Goal: Task Accomplishment & Management: Use online tool/utility

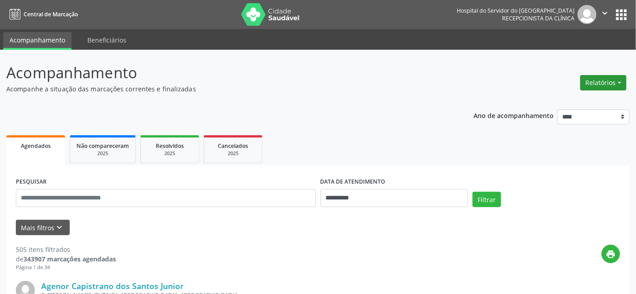
click at [619, 80] on button "Relatórios" at bounding box center [603, 82] width 46 height 15
click at [549, 101] on link "Agendamentos" at bounding box center [577, 102] width 97 height 13
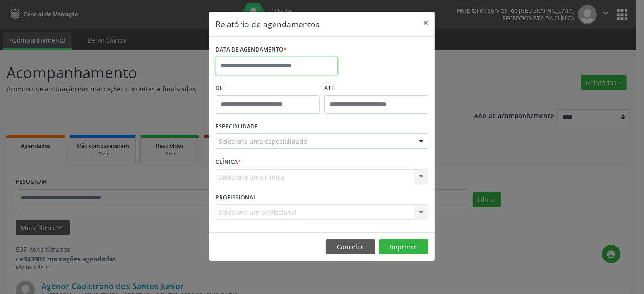
click at [243, 62] on input "text" at bounding box center [276, 66] width 122 height 18
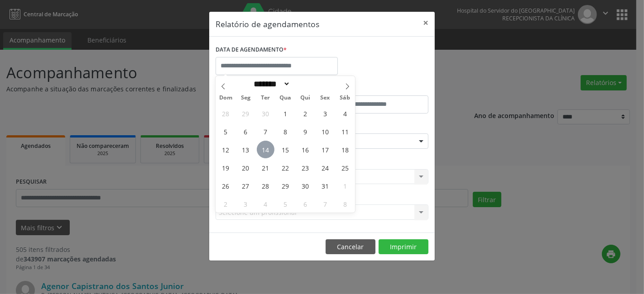
click at [264, 150] on span "14" at bounding box center [266, 150] width 18 height 18
type input "**********"
click at [264, 150] on span "14" at bounding box center [266, 150] width 18 height 18
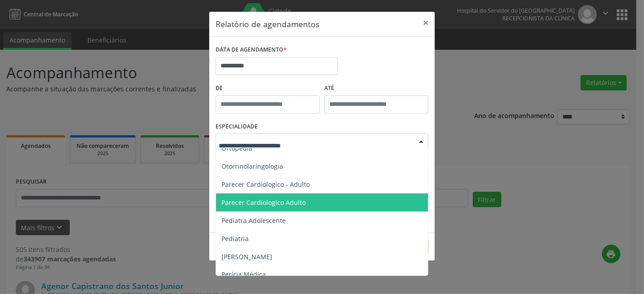
scroll to position [1281, 0]
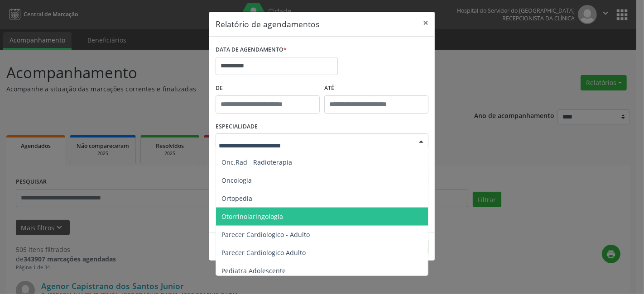
click at [248, 214] on span "Otorrinolaringologia" at bounding box center [252, 216] width 62 height 9
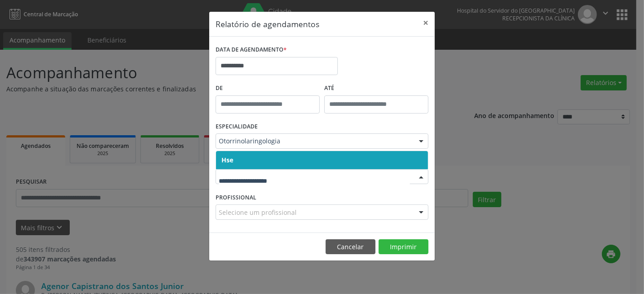
click at [242, 172] on input "text" at bounding box center [314, 181] width 191 height 18
click at [242, 178] on input "text" at bounding box center [314, 181] width 191 height 18
click at [250, 183] on input "text" at bounding box center [314, 181] width 191 height 18
click at [248, 162] on span "Hse" at bounding box center [322, 160] width 212 height 18
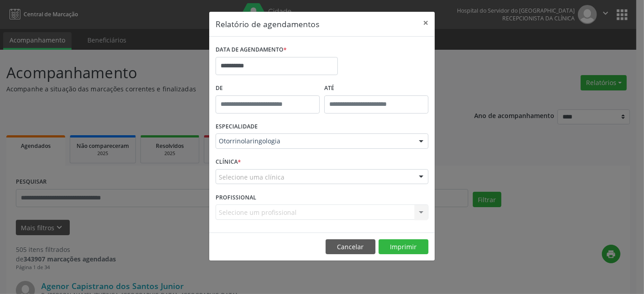
click at [249, 169] on div "Selecione uma clínica Hse Nenhum resultado encontrado para: " " Não há nenhuma …" at bounding box center [321, 176] width 213 height 15
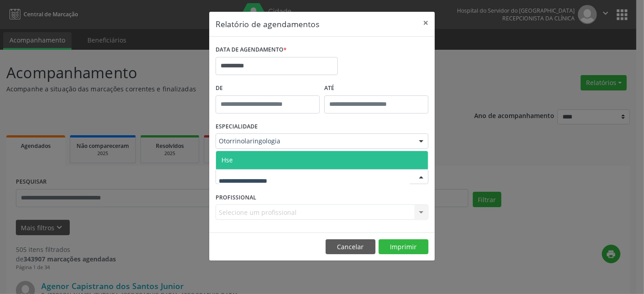
click at [248, 158] on span "Hse" at bounding box center [322, 160] width 212 height 18
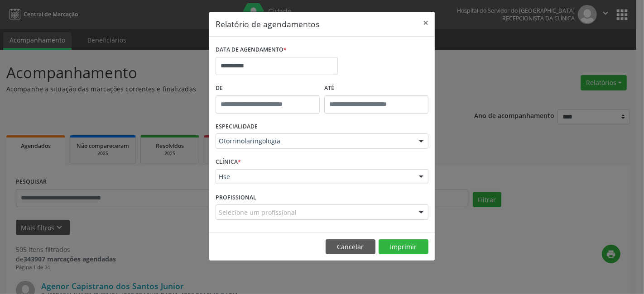
click at [238, 207] on div "Selecione um profissional" at bounding box center [321, 212] width 213 height 15
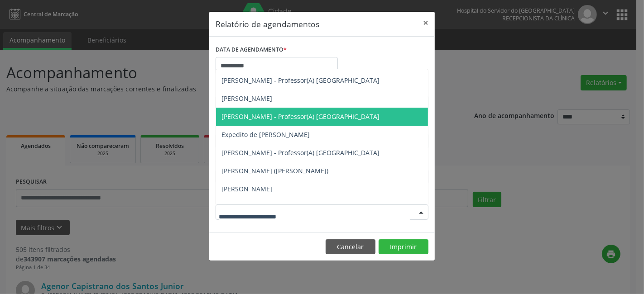
scroll to position [50, 0]
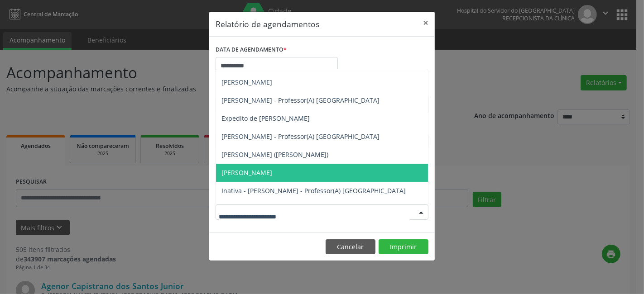
click at [255, 170] on span "[PERSON_NAME]" at bounding box center [246, 172] width 51 height 9
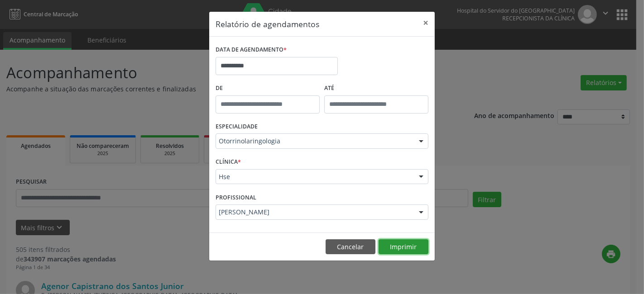
click at [402, 246] on button "Imprimir" at bounding box center [403, 246] width 50 height 15
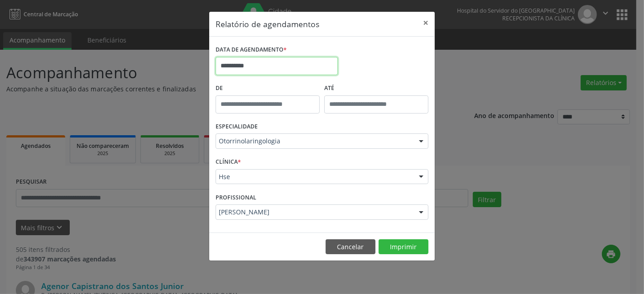
click at [250, 64] on input "**********" at bounding box center [276, 66] width 122 height 18
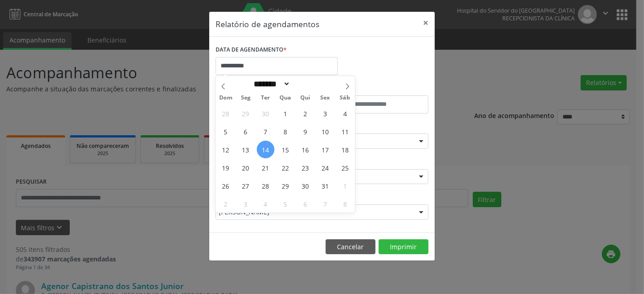
click at [266, 151] on span "14" at bounding box center [266, 150] width 18 height 18
type input "**********"
click at [266, 151] on span "14" at bounding box center [266, 150] width 18 height 18
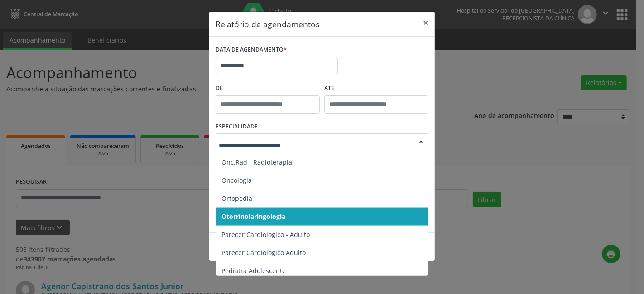
click at [422, 141] on div at bounding box center [421, 141] width 14 height 15
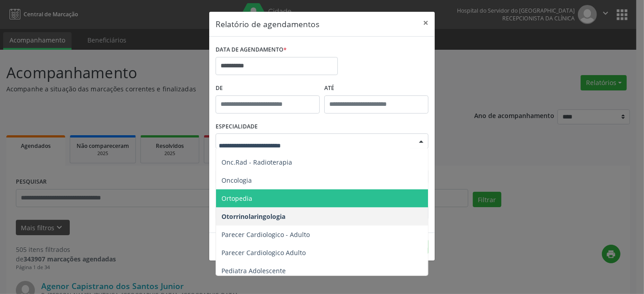
scroll to position [1230, 0]
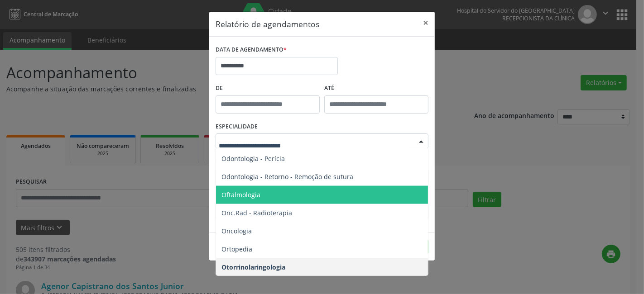
click at [270, 191] on span "Oftalmologia" at bounding box center [322, 195] width 213 height 18
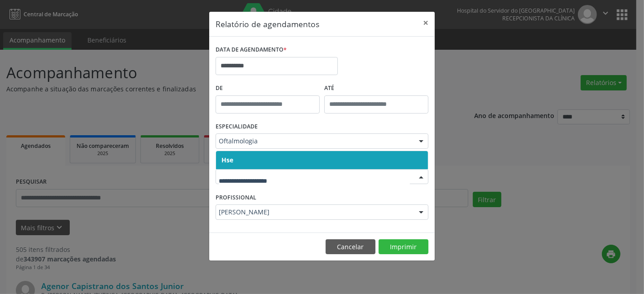
drag, startPoint x: 257, startPoint y: 155, endPoint x: 258, endPoint y: 183, distance: 27.7
click at [257, 156] on span "Hse" at bounding box center [322, 160] width 212 height 18
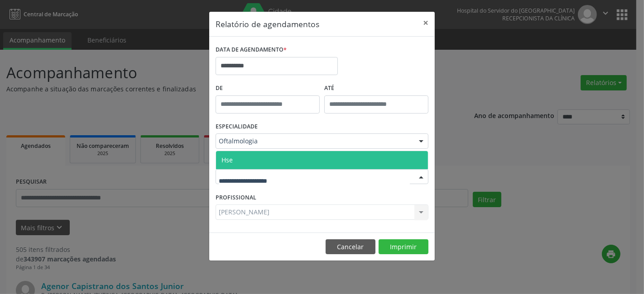
click at [259, 182] on div at bounding box center [321, 176] width 213 height 15
click at [259, 159] on span "Hse" at bounding box center [322, 160] width 212 height 18
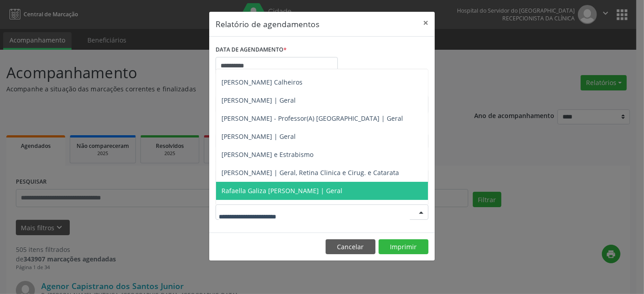
click at [250, 206] on div at bounding box center [321, 212] width 213 height 15
click at [260, 189] on span "Rafaella Galiza [PERSON_NAME] | Geral" at bounding box center [281, 191] width 121 height 9
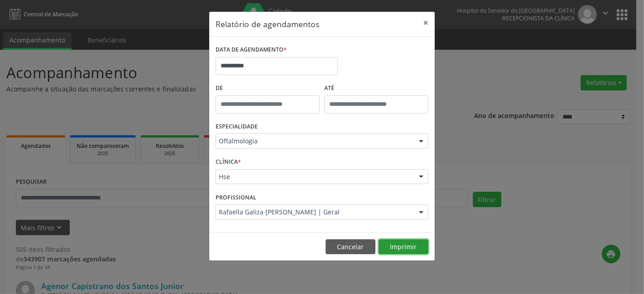
click at [399, 244] on button "Imprimir" at bounding box center [403, 246] width 50 height 15
